Goal: Task Accomplishment & Management: Complete application form

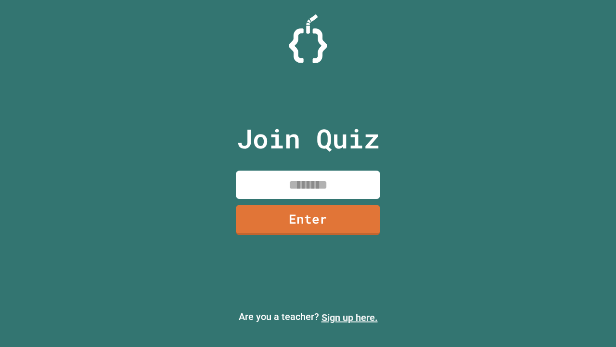
click at [349, 317] on link "Sign up here." at bounding box center [350, 317] width 56 height 12
